Goal: Check status: Check status

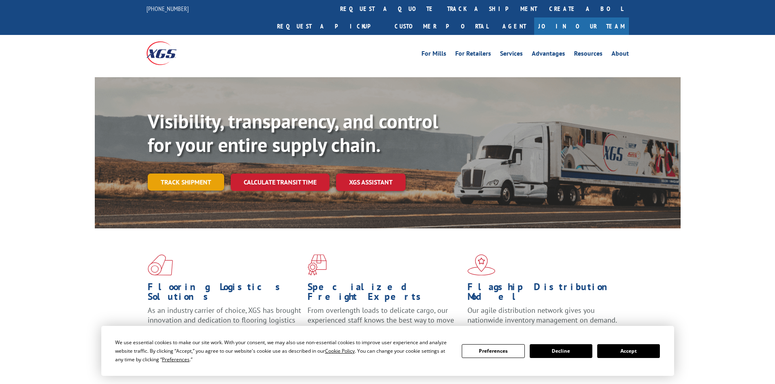
click at [161, 174] on link "Track shipment" at bounding box center [186, 182] width 76 height 17
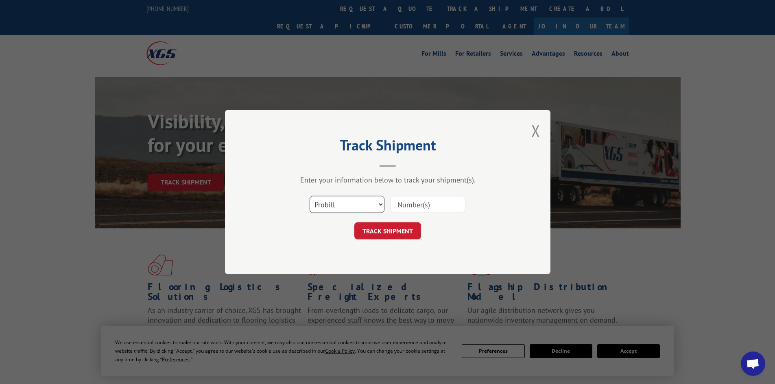
click at [349, 206] on select "Select category... Probill BOL PO" at bounding box center [347, 204] width 75 height 17
click at [310, 196] on select "Select category... Probill BOL PO" at bounding box center [347, 204] width 75 height 17
drag, startPoint x: 338, startPoint y: 202, endPoint x: 338, endPoint y: 212, distance: 9.8
click at [338, 203] on select "Select category... Probill BOL PO" at bounding box center [347, 204] width 75 height 17
select select "bol"
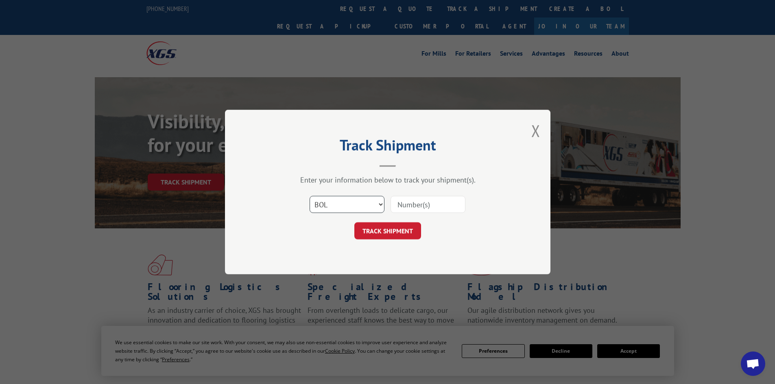
click at [310, 196] on select "Select category... Probill BOL PO" at bounding box center [347, 204] width 75 height 17
click at [395, 206] on input at bounding box center [427, 204] width 75 height 17
paste input "2875565"
type input "2875565"
click at [388, 234] on button "TRACK SHIPMENT" at bounding box center [387, 230] width 67 height 17
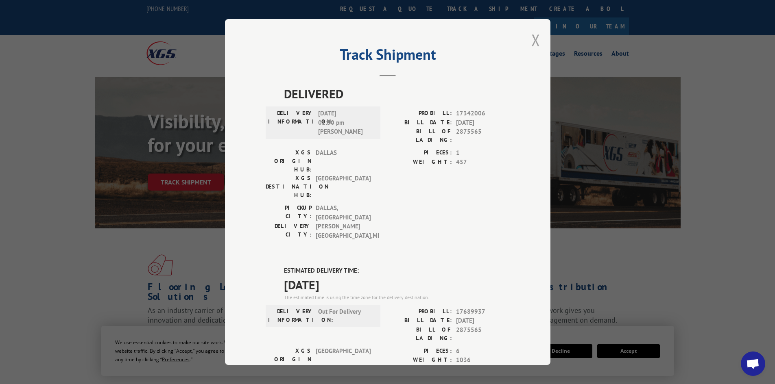
click at [531, 46] on button "Close modal" at bounding box center [535, 40] width 9 height 22
